Goal: Task Accomplishment & Management: Complete application form

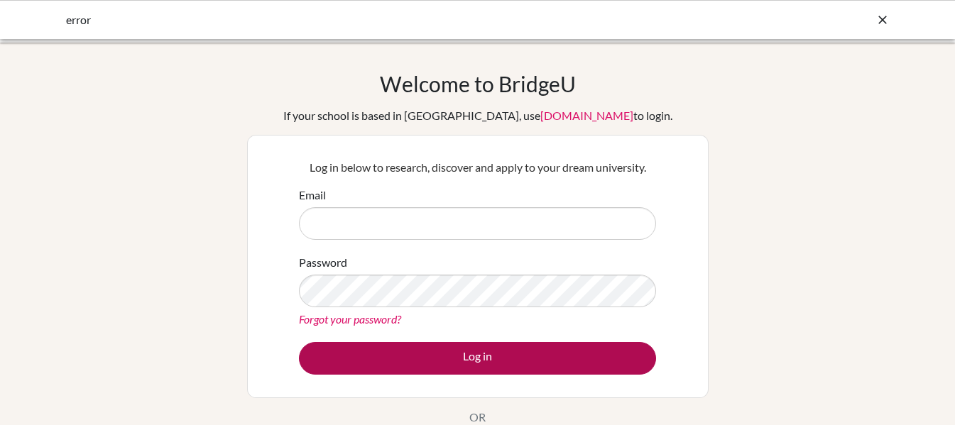
type input "[EMAIL_ADDRESS][DOMAIN_NAME]"
click at [465, 354] on button "Log in" at bounding box center [477, 358] width 357 height 33
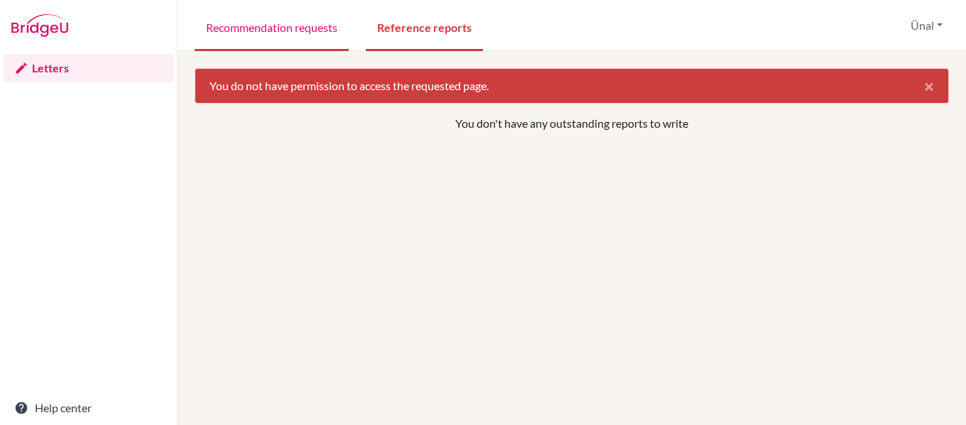
click at [266, 28] on link "Recommendation requests" at bounding box center [272, 26] width 154 height 49
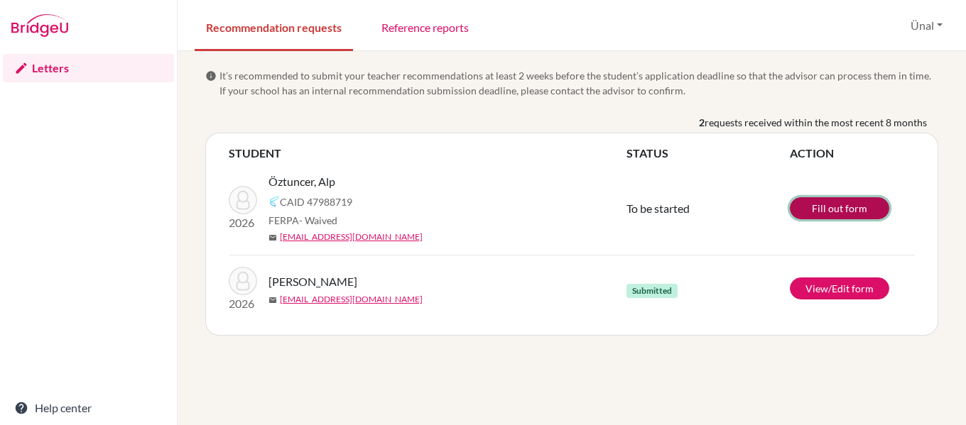
click at [835, 202] on link "Fill out form" at bounding box center [839, 208] width 99 height 22
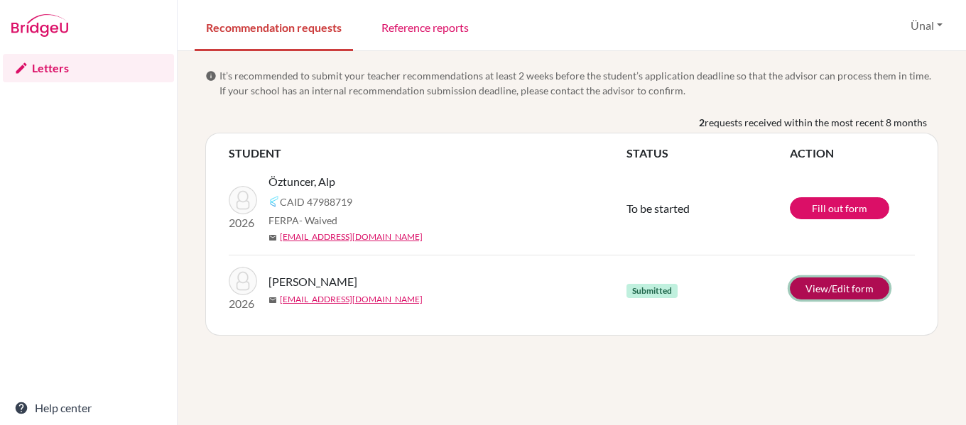
click at [834, 288] on link "View/Edit form" at bounding box center [839, 289] width 99 height 22
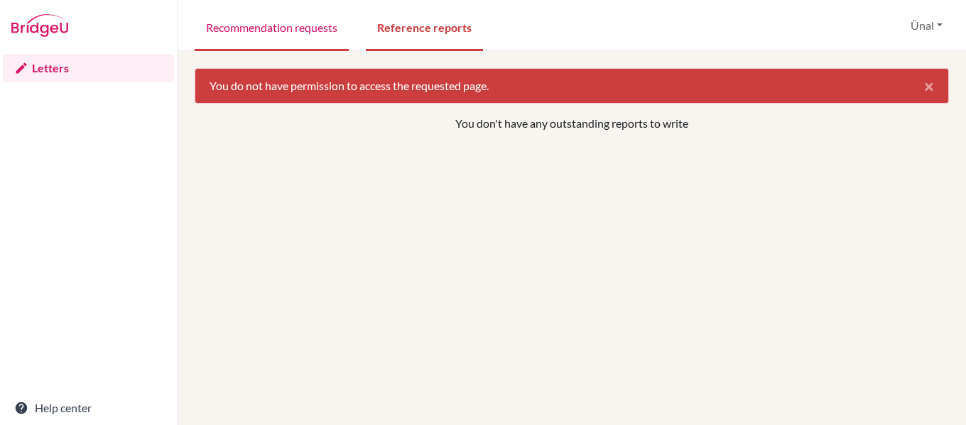
click at [317, 33] on link "Recommendation requests" at bounding box center [272, 26] width 154 height 49
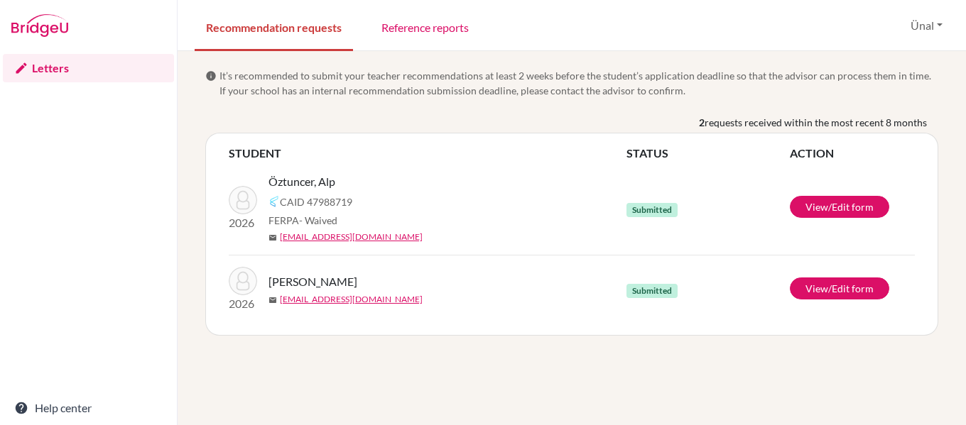
click at [572, 363] on div "info It’s recommended to submit your teacher recommendations at least 2 weeks b…" at bounding box center [572, 238] width 788 height 374
click at [658, 210] on span "Submitted" at bounding box center [651, 210] width 51 height 14
click at [825, 205] on link "View/Edit form" at bounding box center [839, 207] width 99 height 22
